Goal: Information Seeking & Learning: Learn about a topic

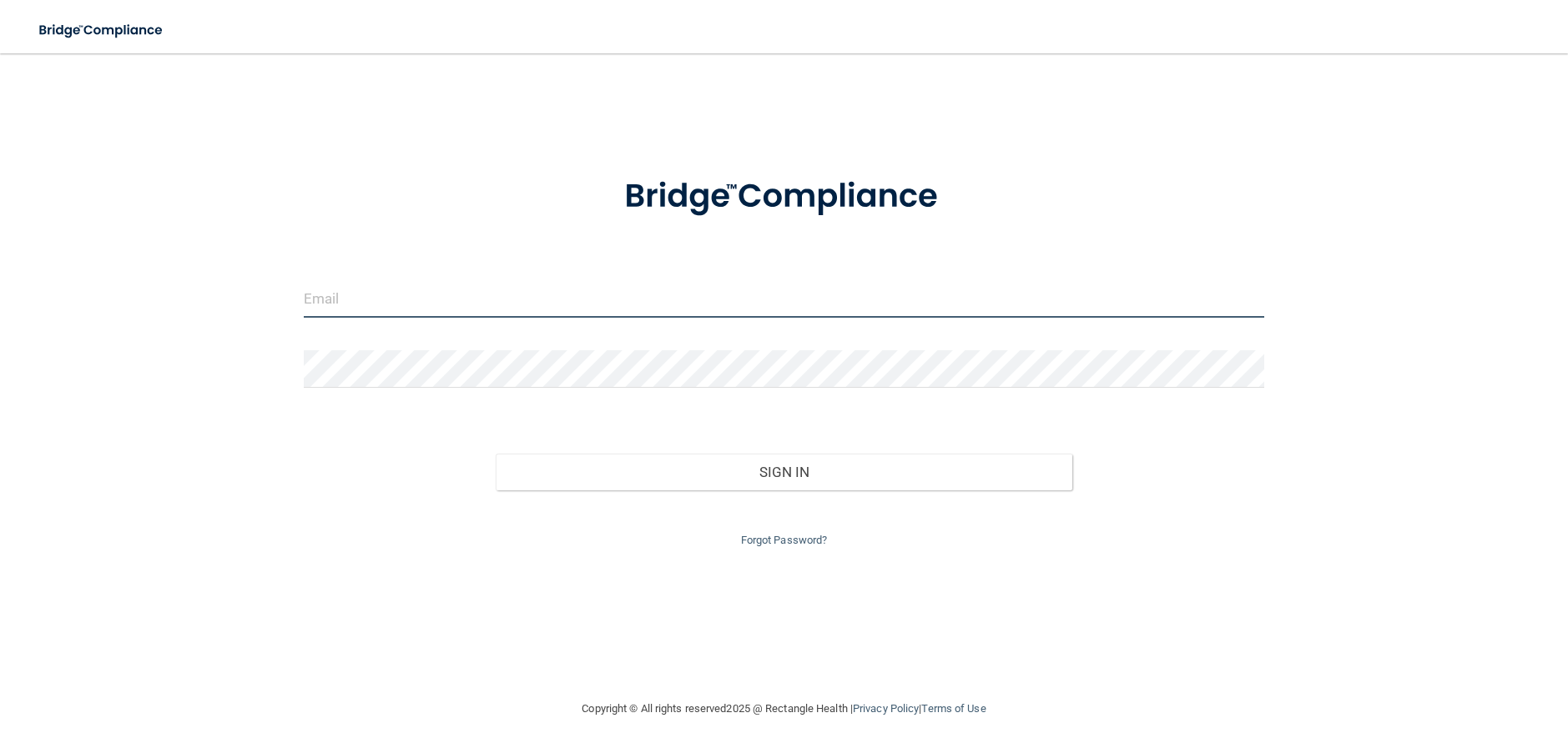
click at [435, 291] on input "email" at bounding box center [784, 299] width 961 height 38
type input "[EMAIL_ADDRESS][DOMAIN_NAME]"
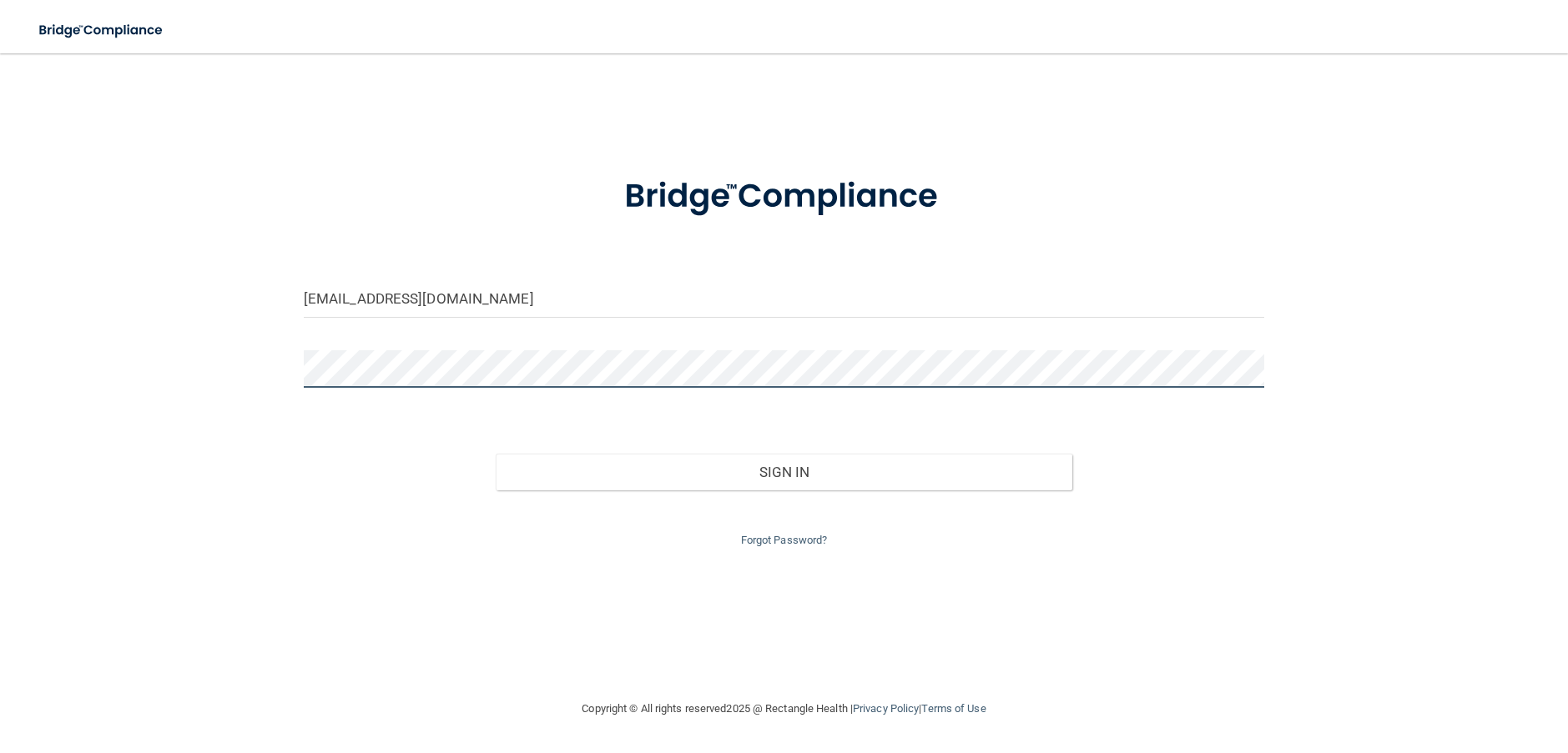
click at [191, 363] on div "cleiser2468@gmail.com Invalid email/password. You don't have permission to acce…" at bounding box center [784, 376] width 1501 height 612
click at [496, 453] on button "Sign In" at bounding box center [784, 472] width 576 height 37
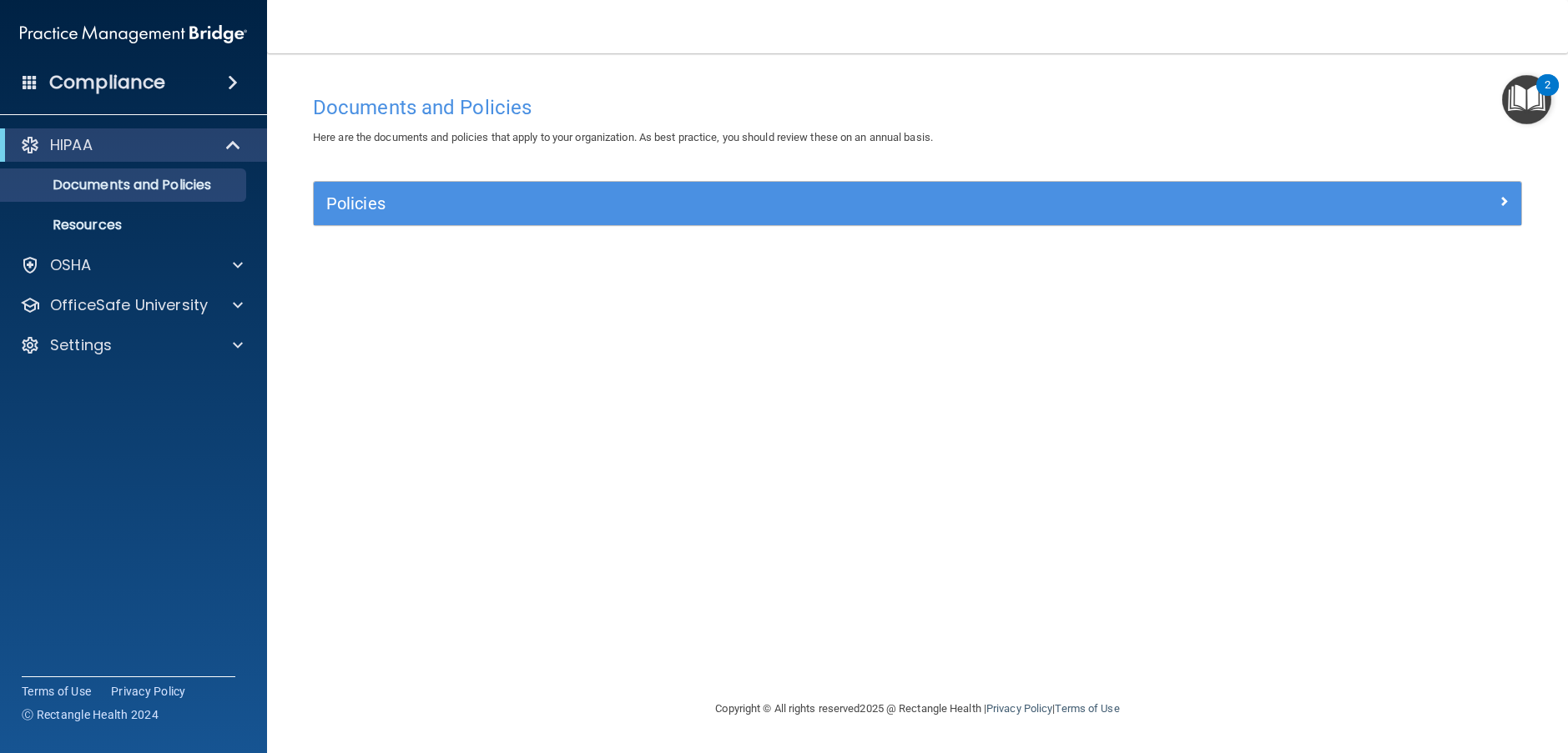
drag, startPoint x: 1534, startPoint y: 93, endPoint x: 1527, endPoint y: 100, distance: 9.9
click at [1532, 94] on img "Open Resource Center, 2 new notifications" at bounding box center [1526, 99] width 49 height 49
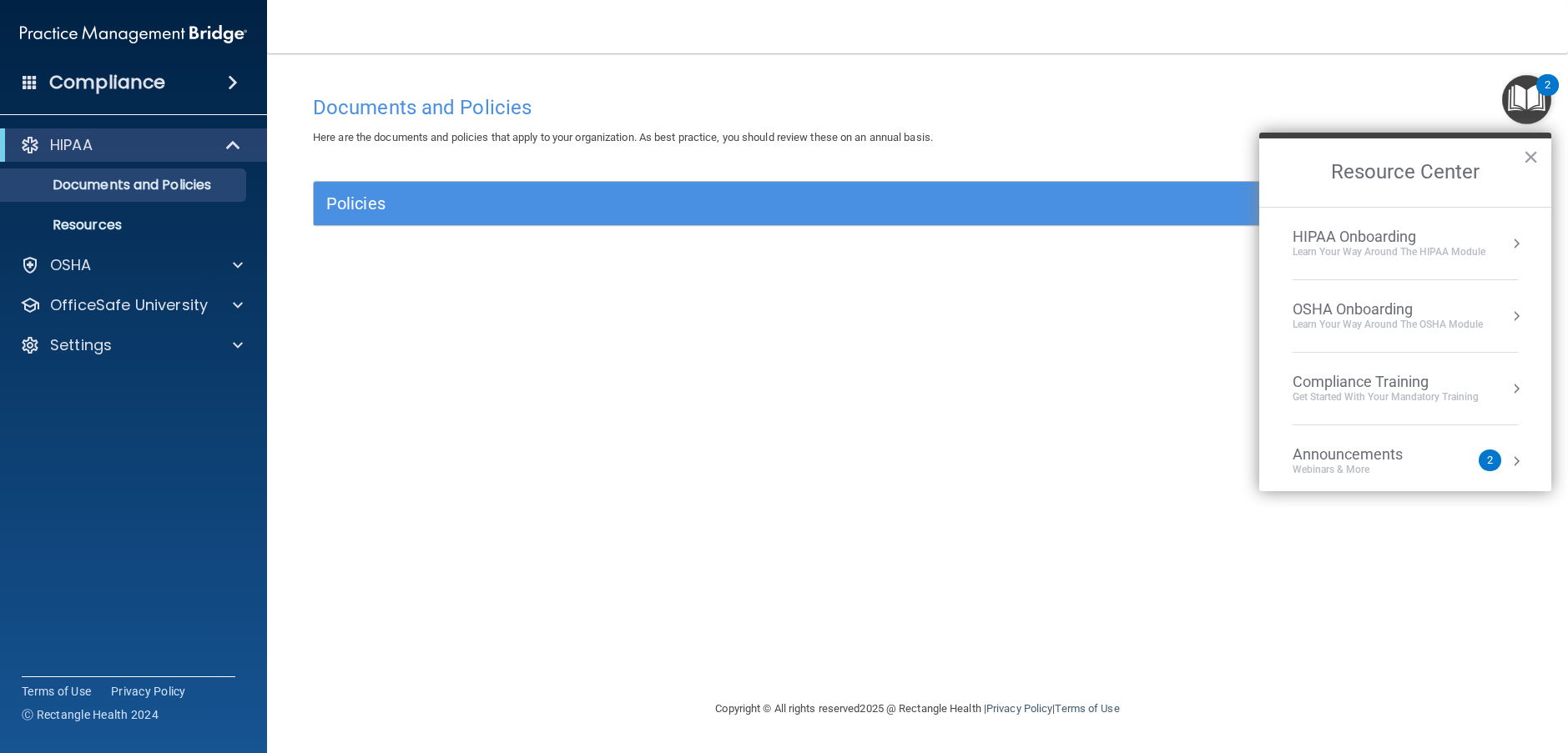
click at [1479, 461] on div "2" at bounding box center [1490, 461] width 22 height 22
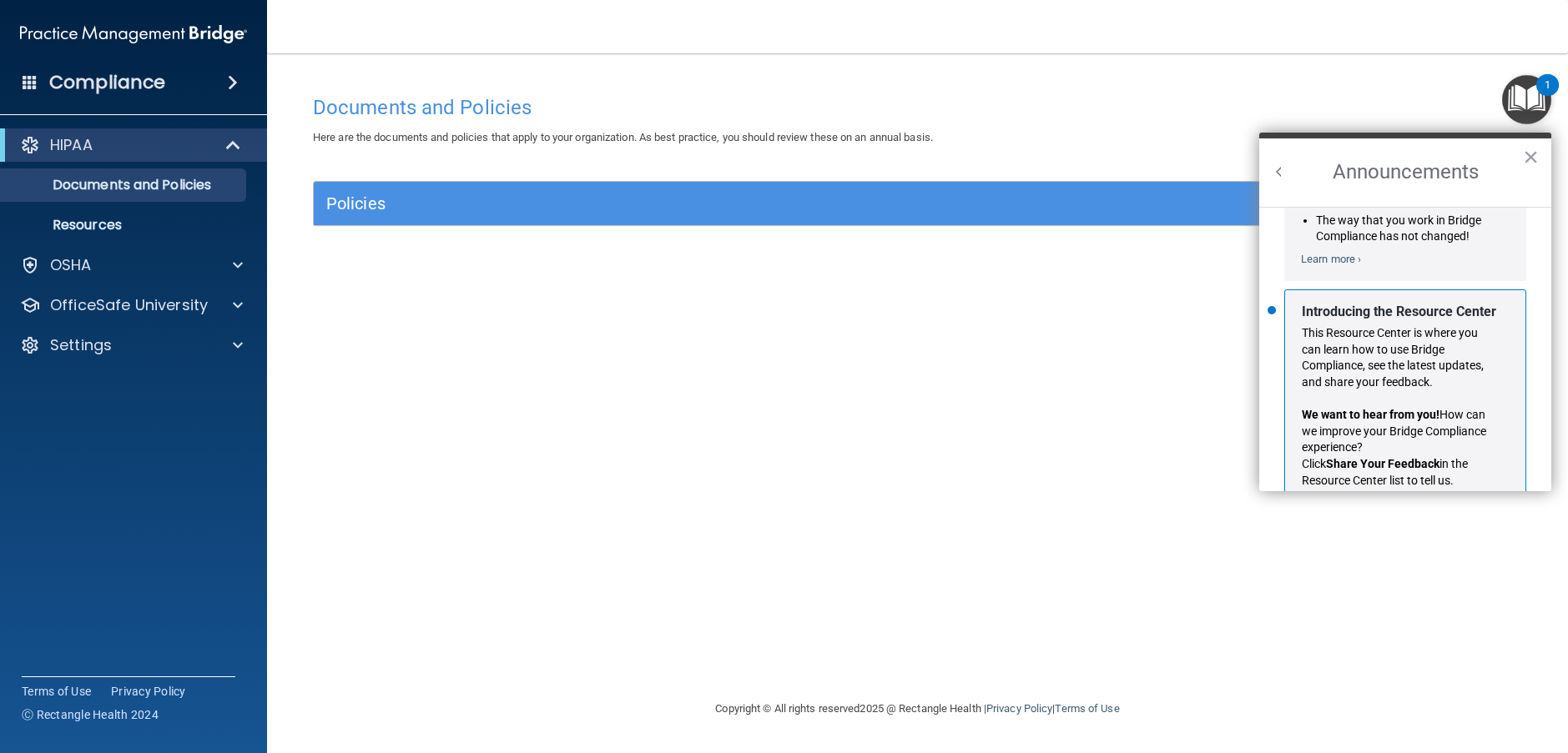
scroll to position [293, 0]
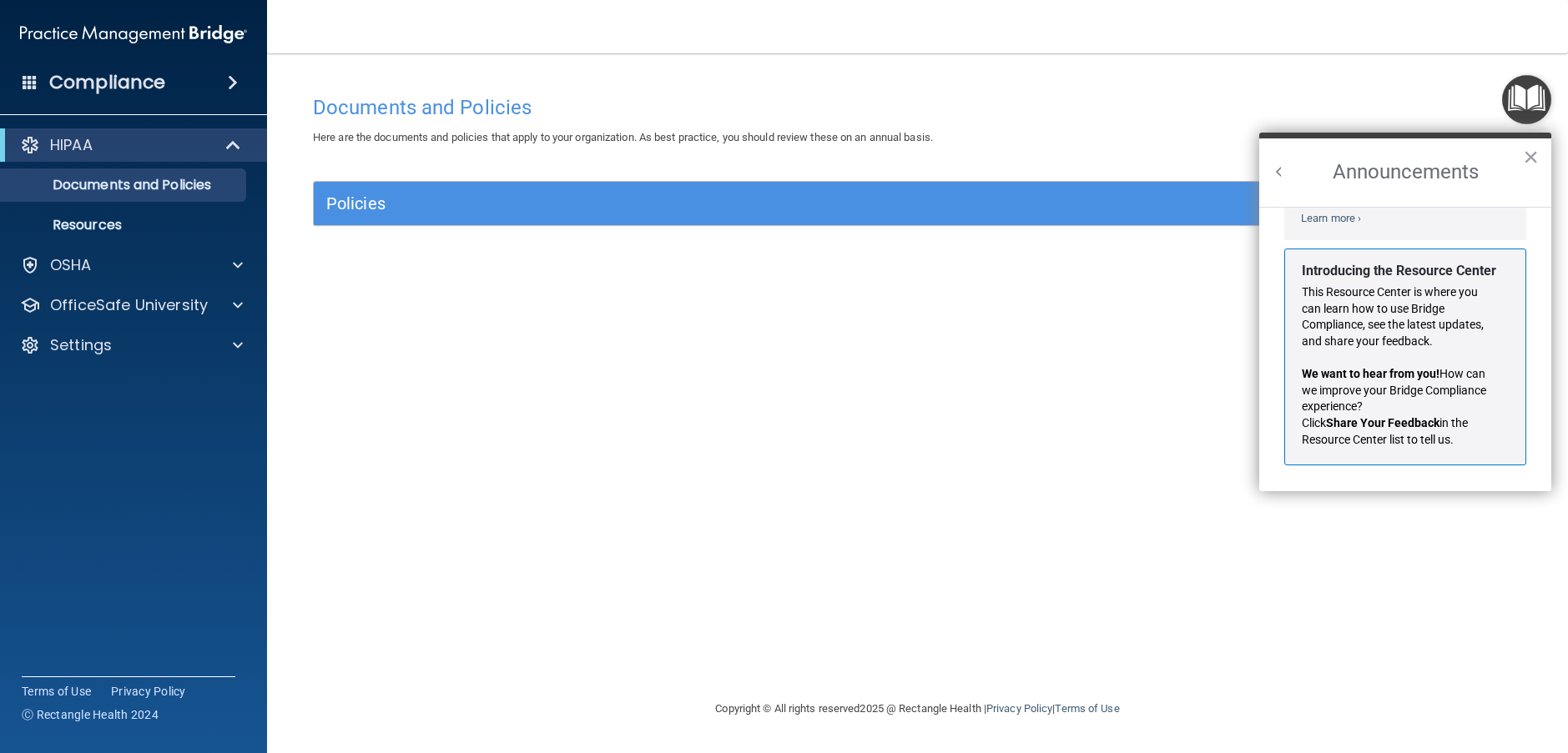
click at [1198, 539] on div "Documents and Policies Here are the documents and policies that apply to your o…" at bounding box center [917, 393] width 1234 height 612
drag, startPoint x: 1211, startPoint y: 100, endPoint x: 1204, endPoint y: 105, distance: 8.6
click at [1211, 101] on h4 "Documents and Policies" at bounding box center [917, 108] width 1209 height 22
click at [1533, 159] on button "×" at bounding box center [1530, 157] width 16 height 27
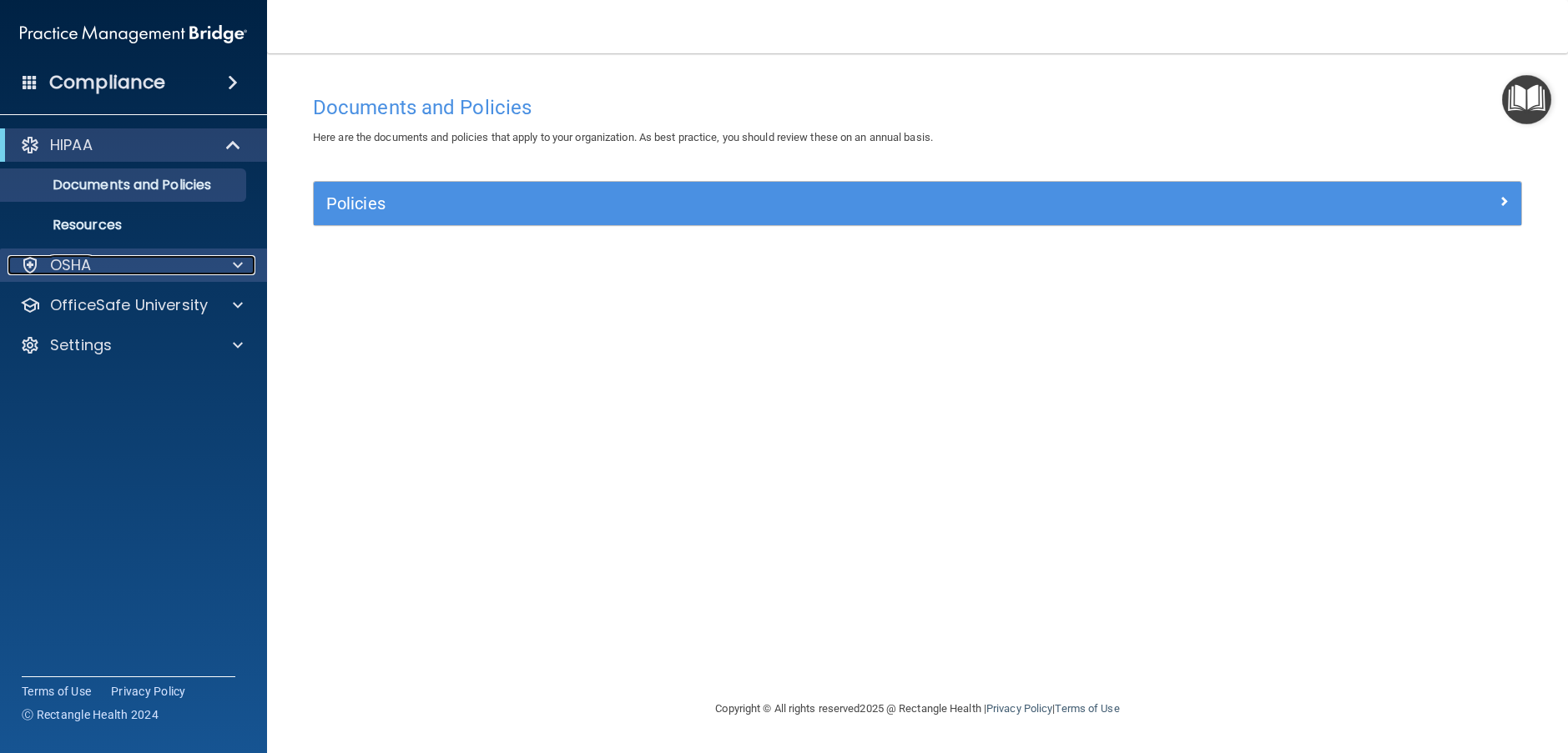
click at [230, 262] on div at bounding box center [235, 265] width 41 height 20
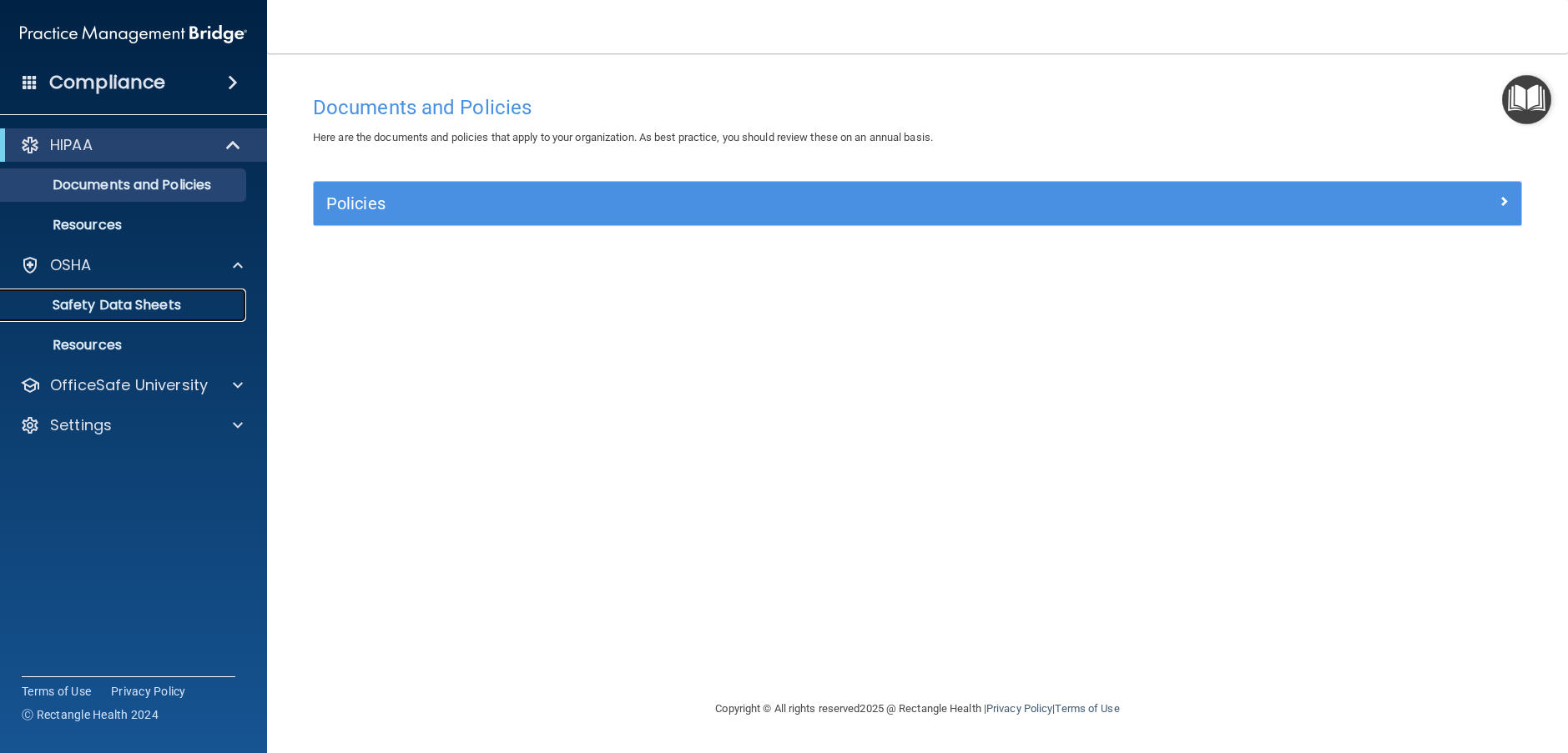
click at [193, 308] on p "Safety Data Sheets" at bounding box center [124, 305] width 228 height 17
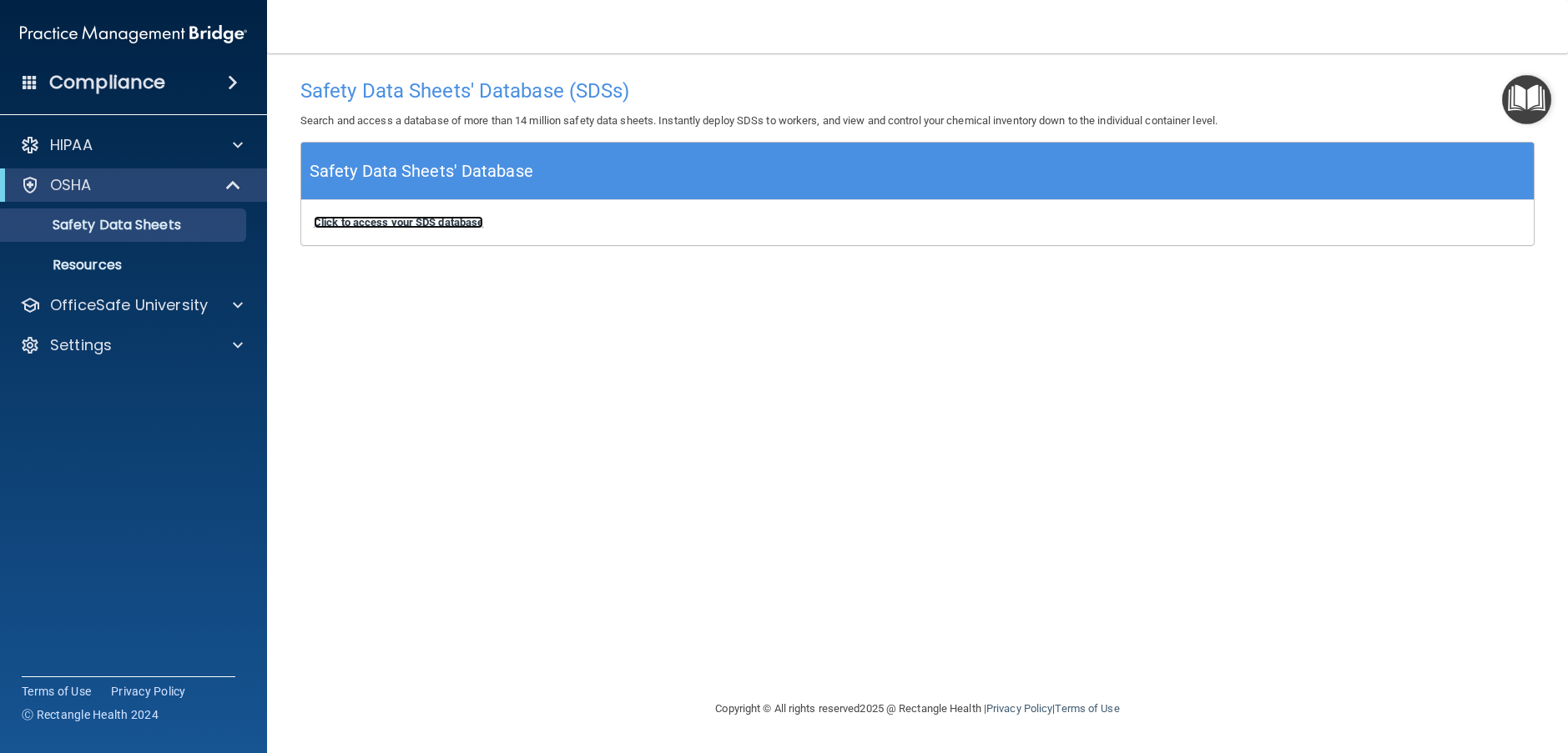
click at [383, 221] on b "Click to access your SDS database" at bounding box center [398, 222] width 170 height 13
click at [86, 189] on p "OSHA" at bounding box center [70, 185] width 41 height 20
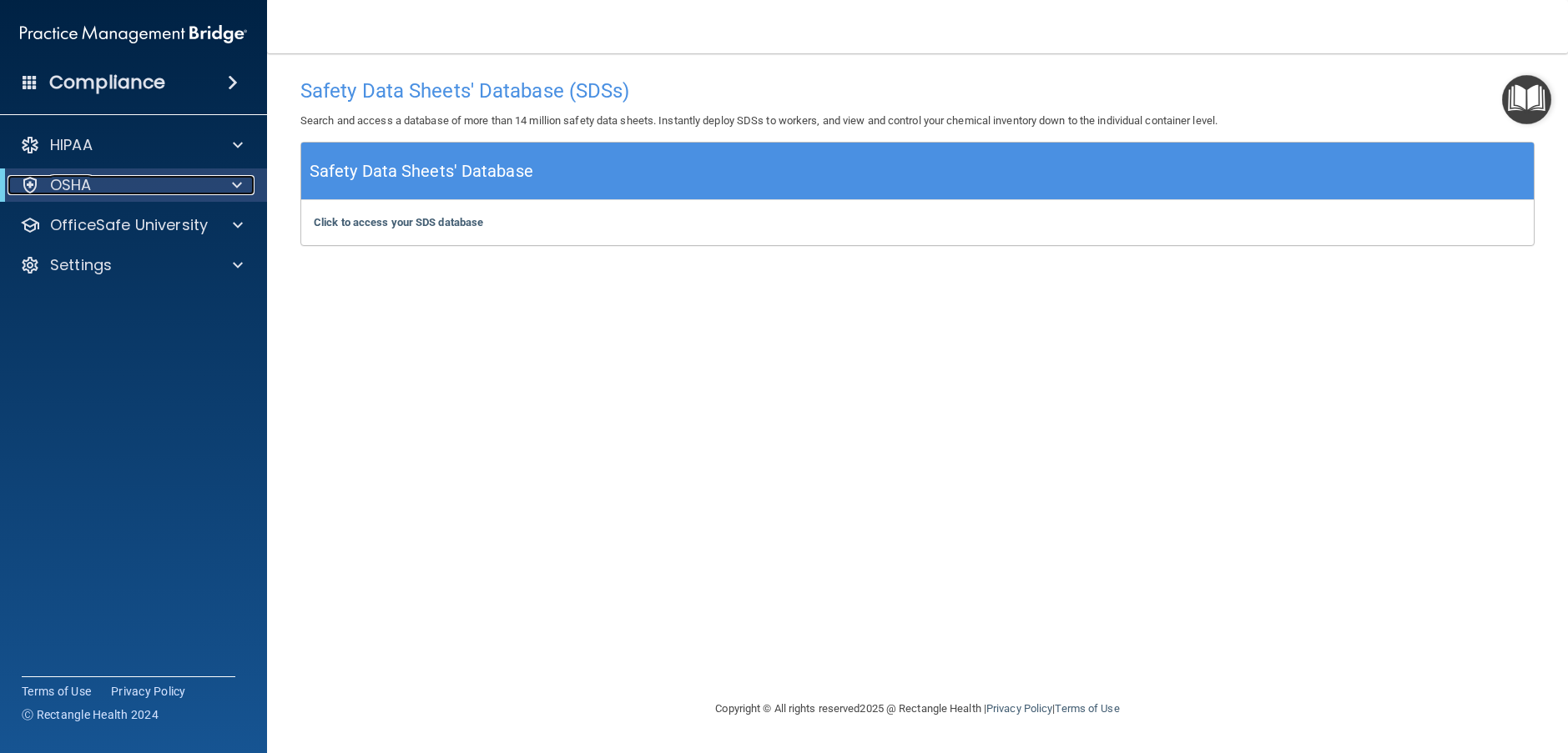
click at [227, 184] on div at bounding box center [234, 185] width 41 height 20
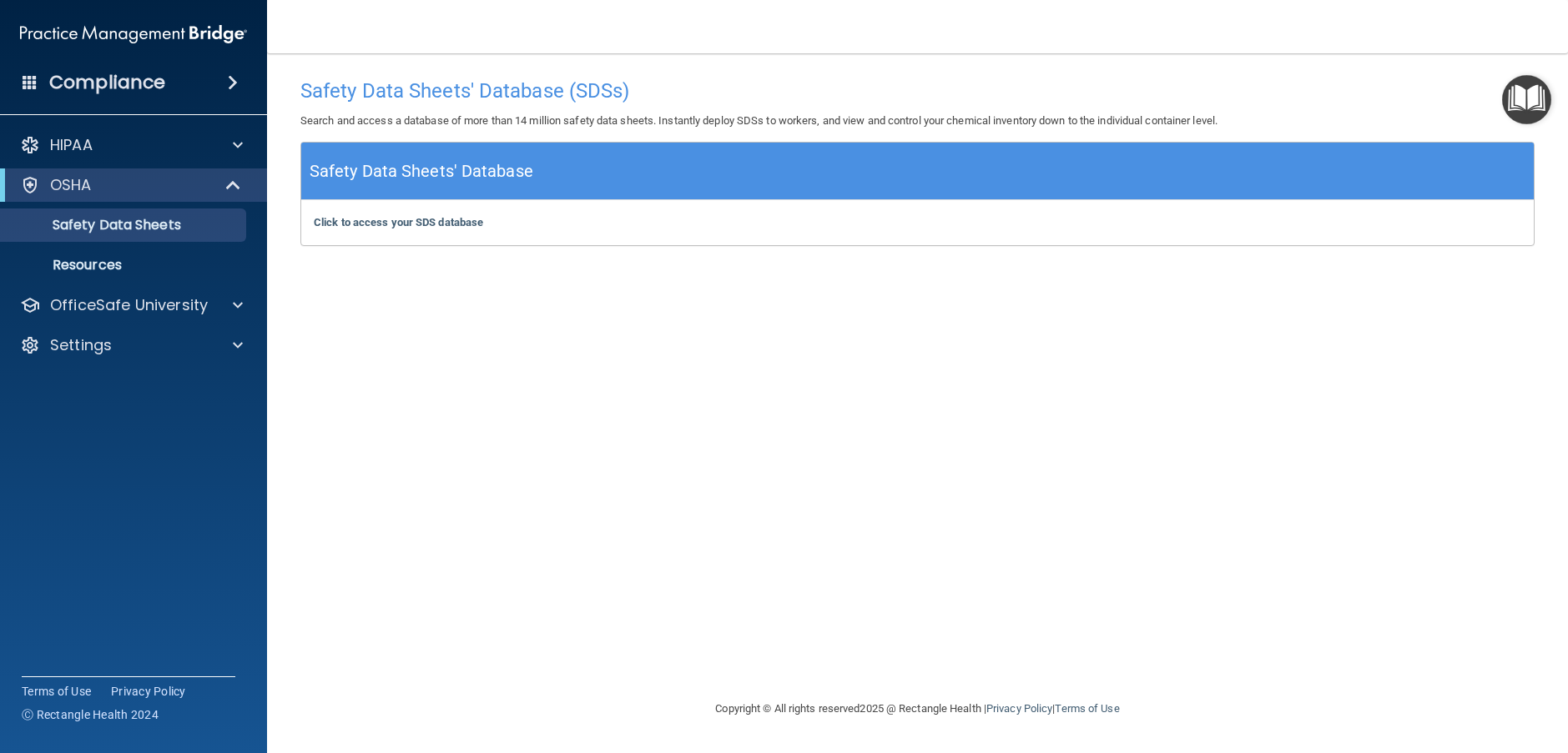
click at [232, 81] on span at bounding box center [232, 83] width 10 height 20
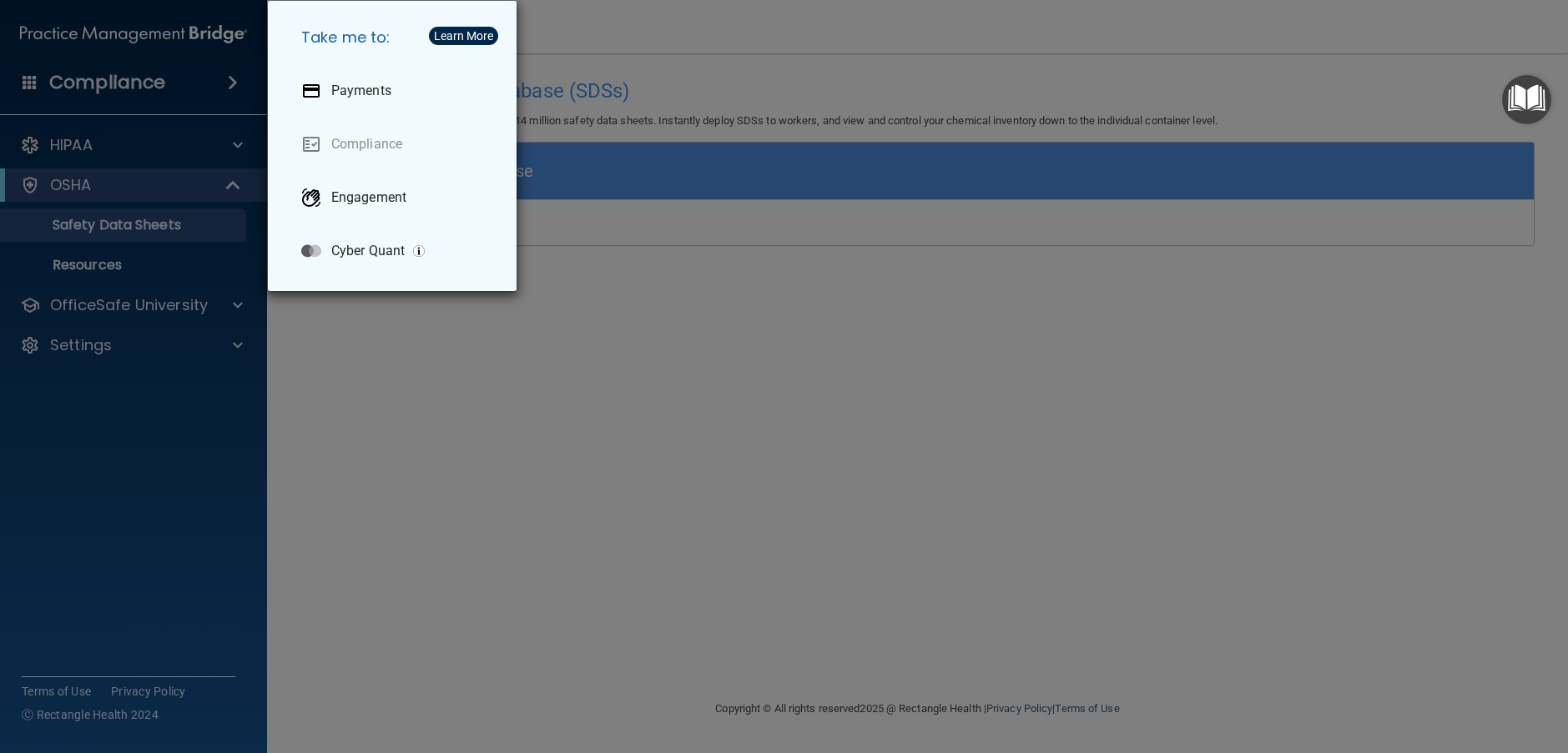
click at [349, 393] on div "Take me to: Payments Compliance Engagement Cyber Quant" at bounding box center [784, 376] width 1568 height 753
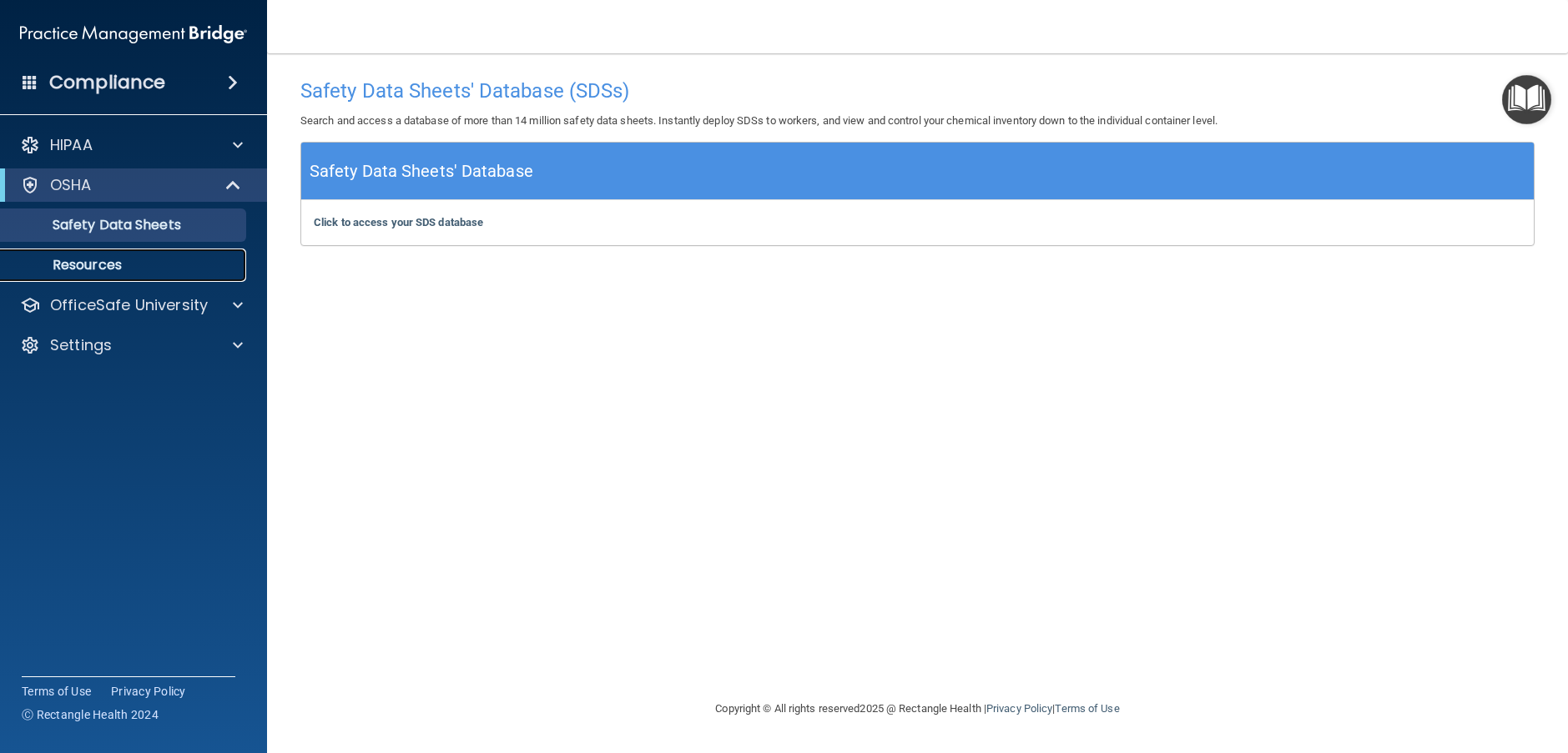
click at [136, 268] on p "Resources" at bounding box center [124, 265] width 228 height 17
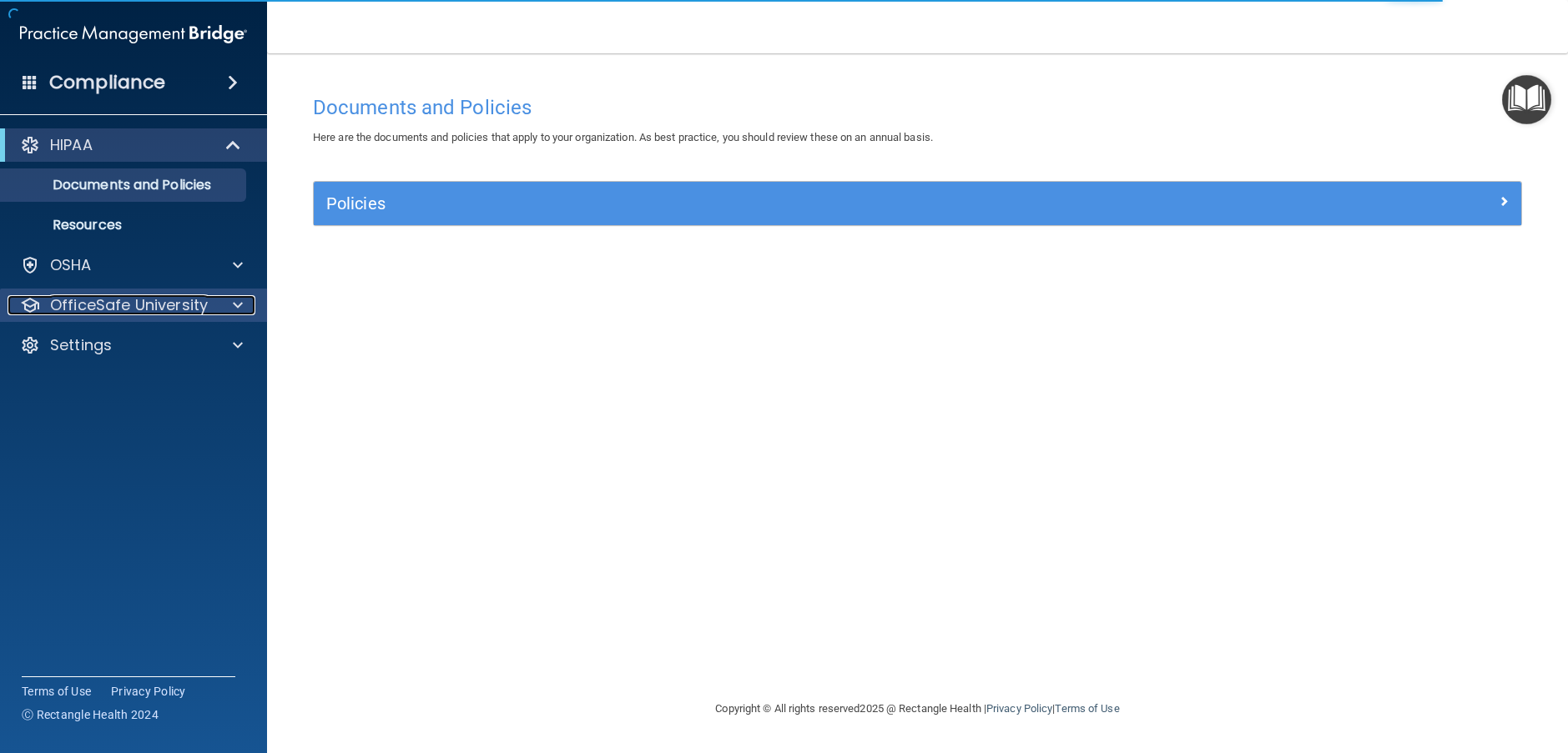
click at [229, 301] on div at bounding box center [235, 305] width 41 height 20
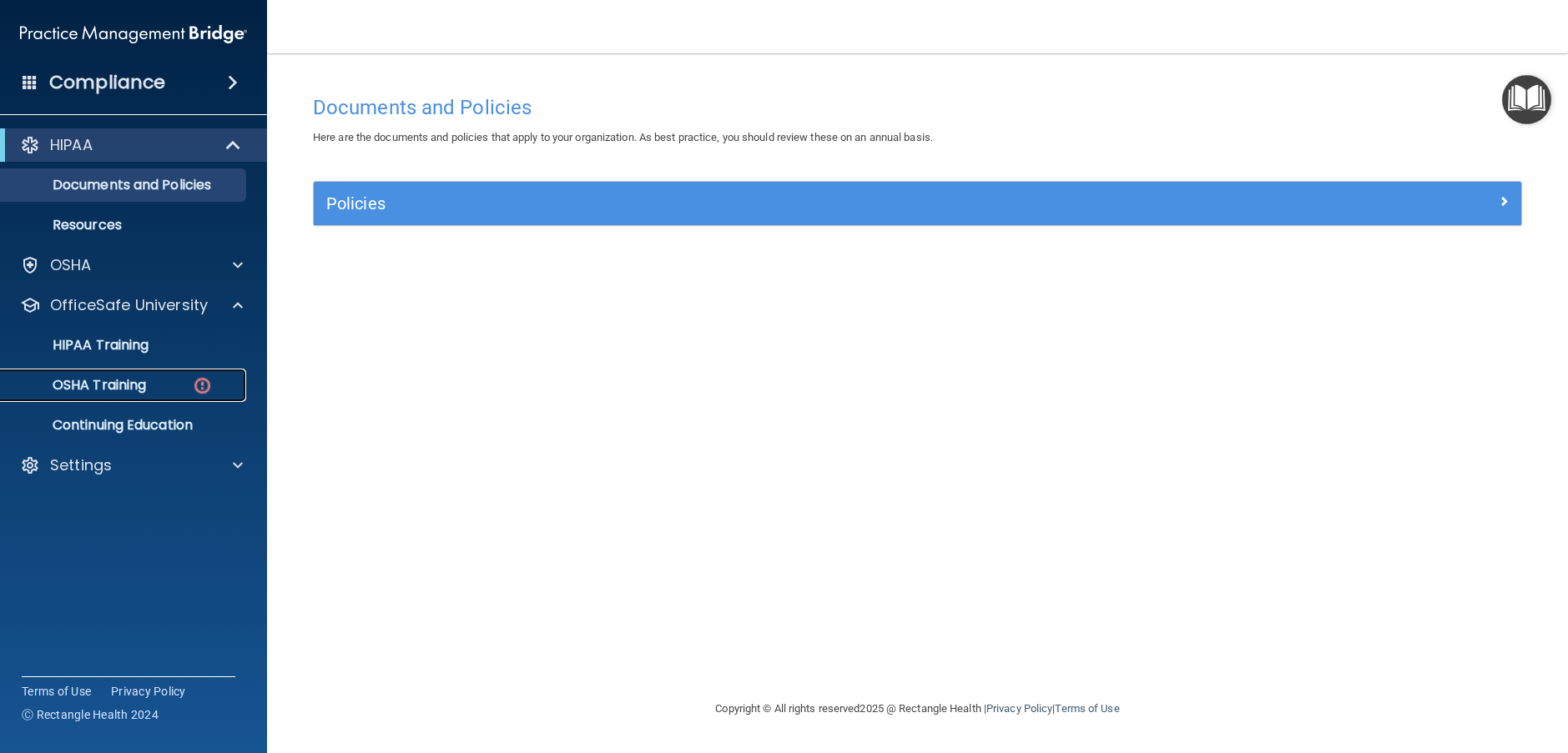
click at [144, 382] on p "OSHA Training" at bounding box center [78, 385] width 136 height 17
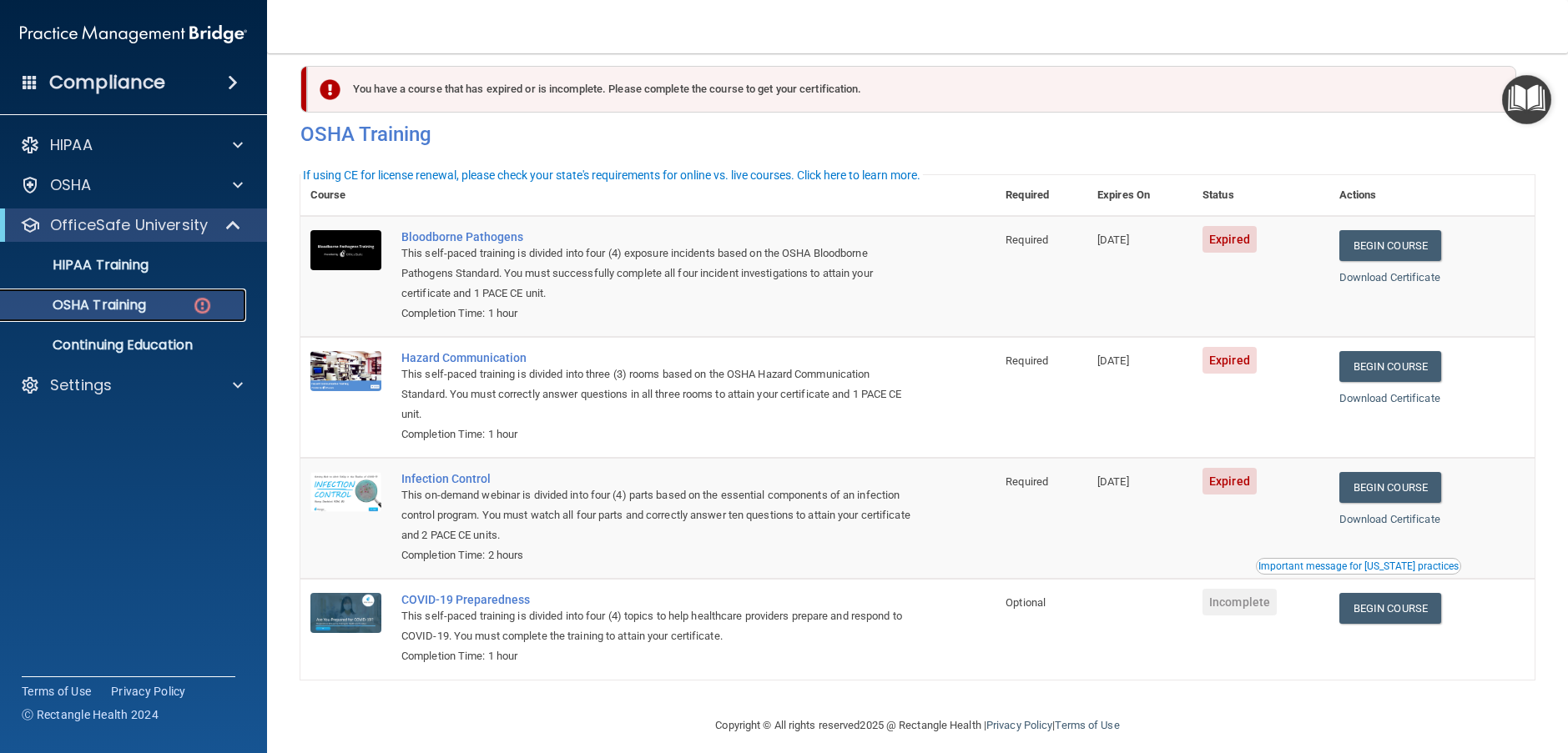
scroll to position [34, 0]
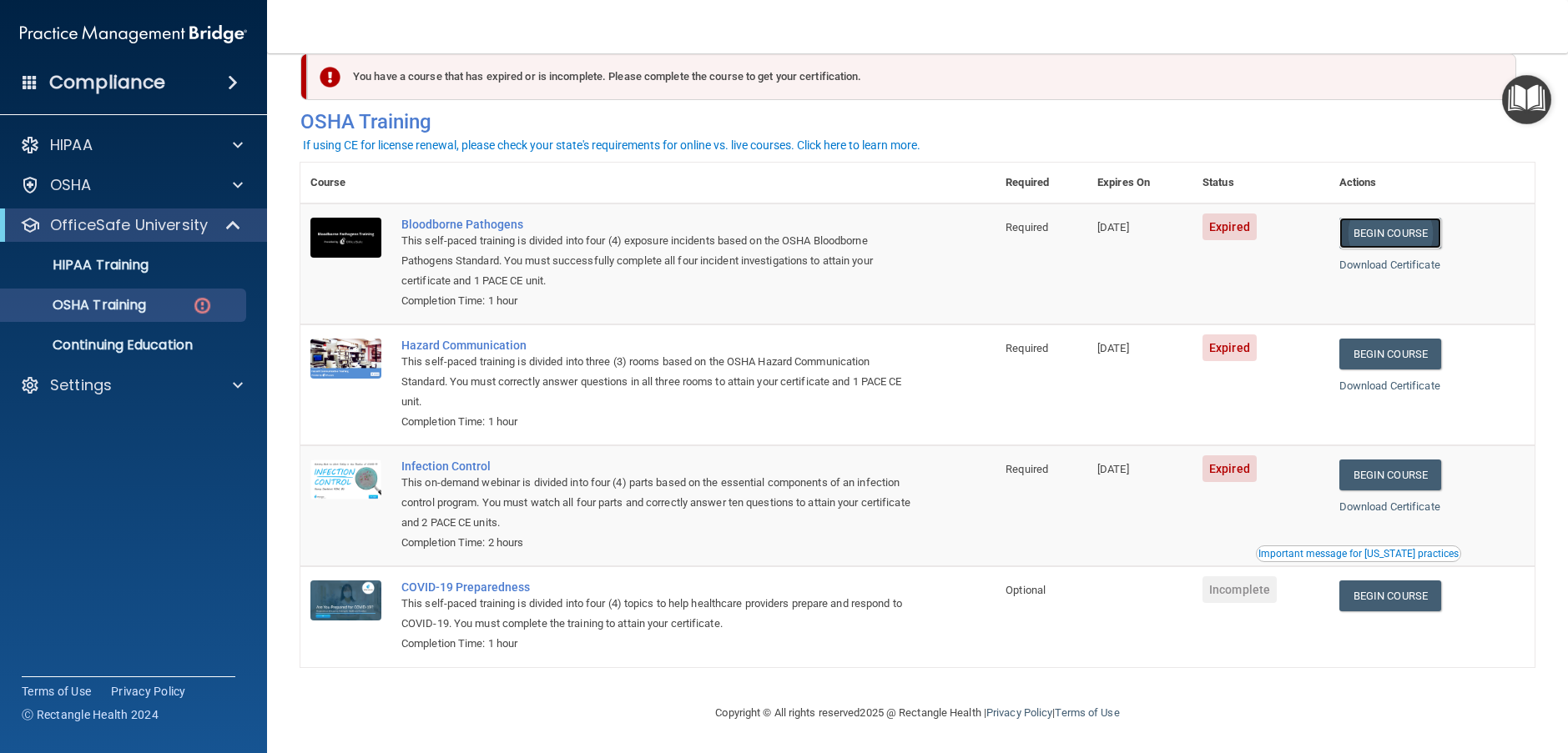
click at [1380, 225] on link "Begin Course" at bounding box center [1390, 232] width 101 height 30
